Goal: Information Seeking & Learning: Learn about a topic

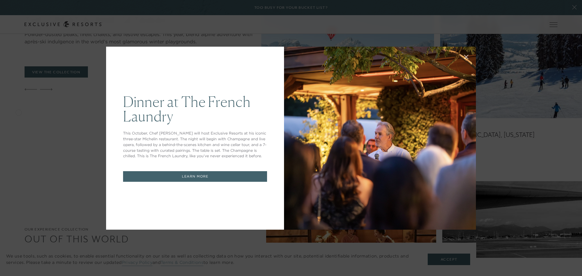
drag, startPoint x: 463, startPoint y: 58, endPoint x: 450, endPoint y: 63, distance: 13.8
click at [464, 58] on icon at bounding box center [466, 57] width 4 height 4
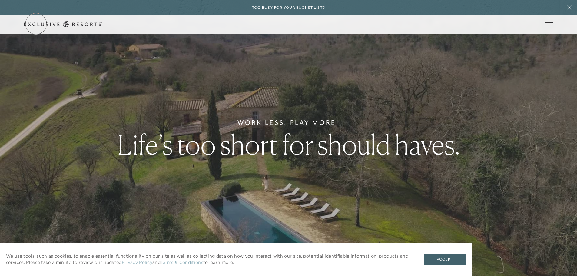
click at [0, 0] on link "Get Started" at bounding box center [0, 0] width 0 height 0
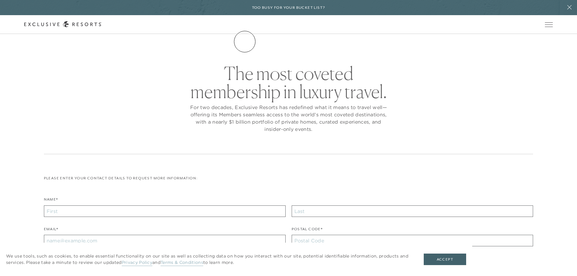
click at [0, 0] on link "The Collection" at bounding box center [0, 0] width 0 height 0
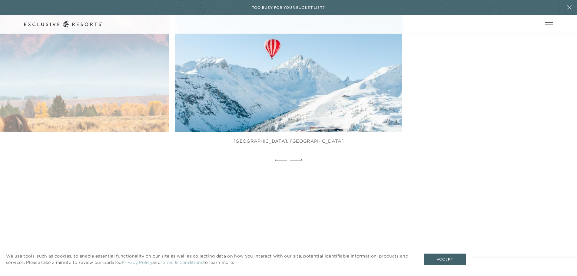
scroll to position [364, 0]
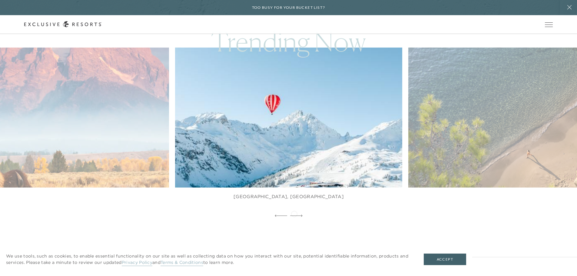
click at [294, 213] on div at bounding box center [296, 215] width 12 height 9
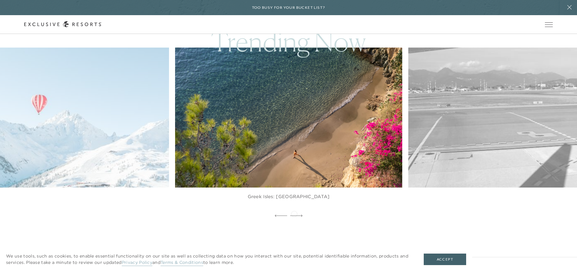
click at [294, 213] on div at bounding box center [296, 215] width 12 height 9
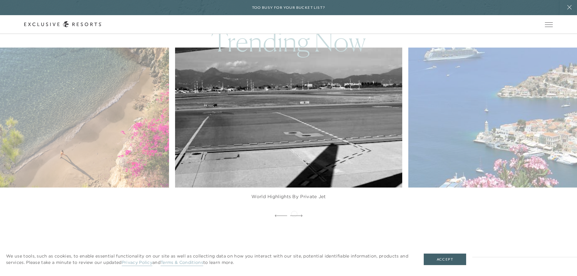
click at [294, 213] on div at bounding box center [296, 215] width 12 height 9
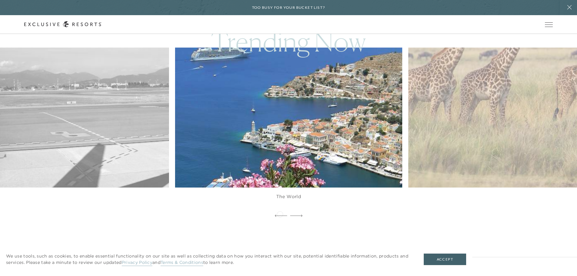
click at [280, 214] on div at bounding box center [281, 215] width 12 height 9
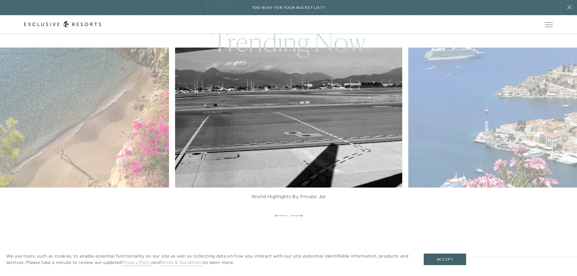
click at [300, 216] on icon at bounding box center [296, 216] width 12 height 2
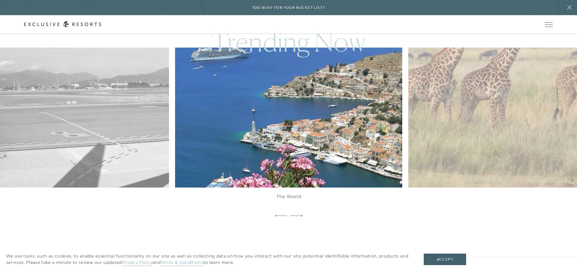
click at [300, 216] on icon at bounding box center [296, 216] width 12 height 2
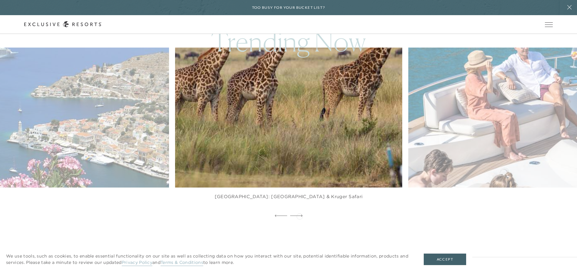
click at [300, 216] on icon at bounding box center [296, 216] width 12 height 2
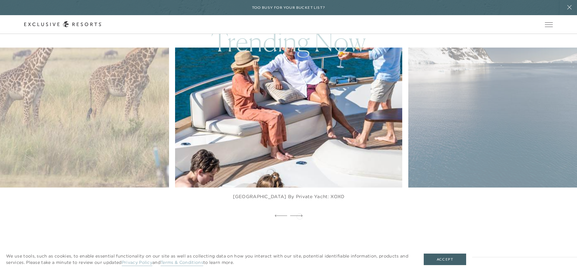
click at [300, 216] on icon at bounding box center [296, 216] width 12 height 2
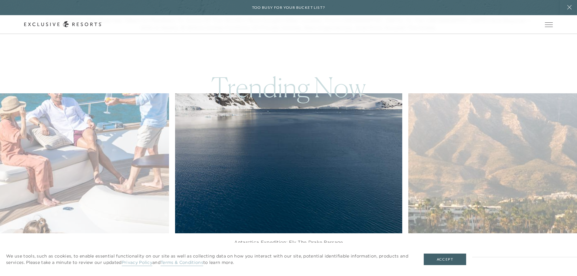
scroll to position [212, 0]
